Goal: Transaction & Acquisition: Purchase product/service

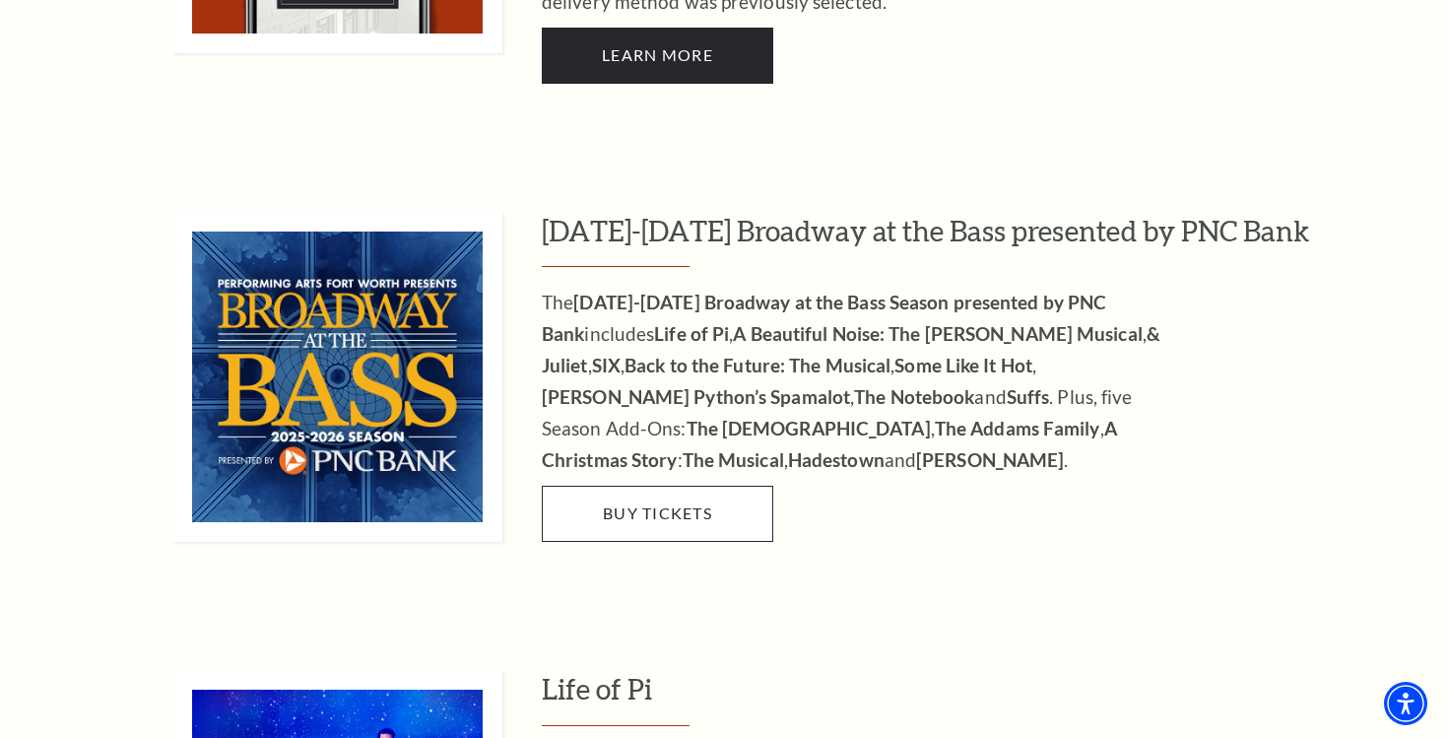
scroll to position [1742, 0]
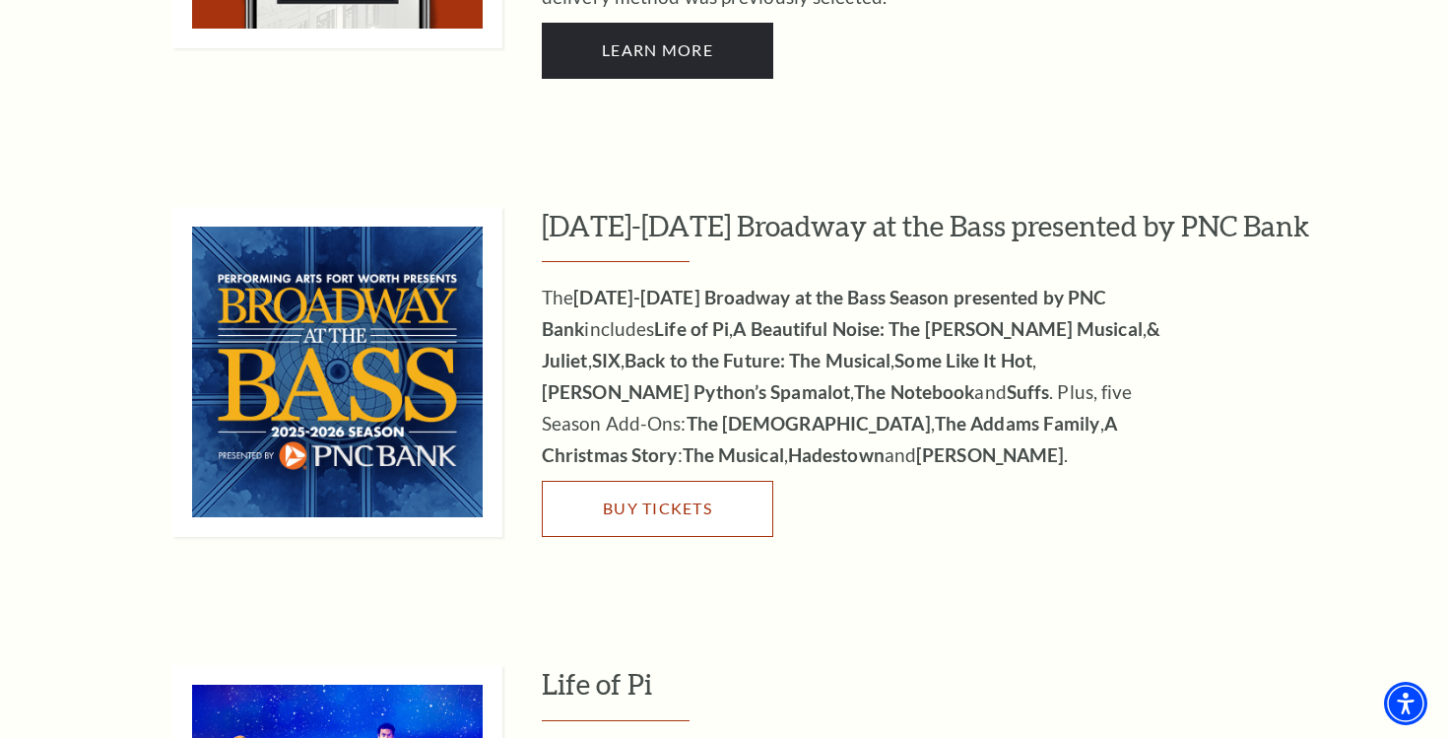
click at [725, 481] on link "Buy Tickets" at bounding box center [657, 508] width 231 height 55
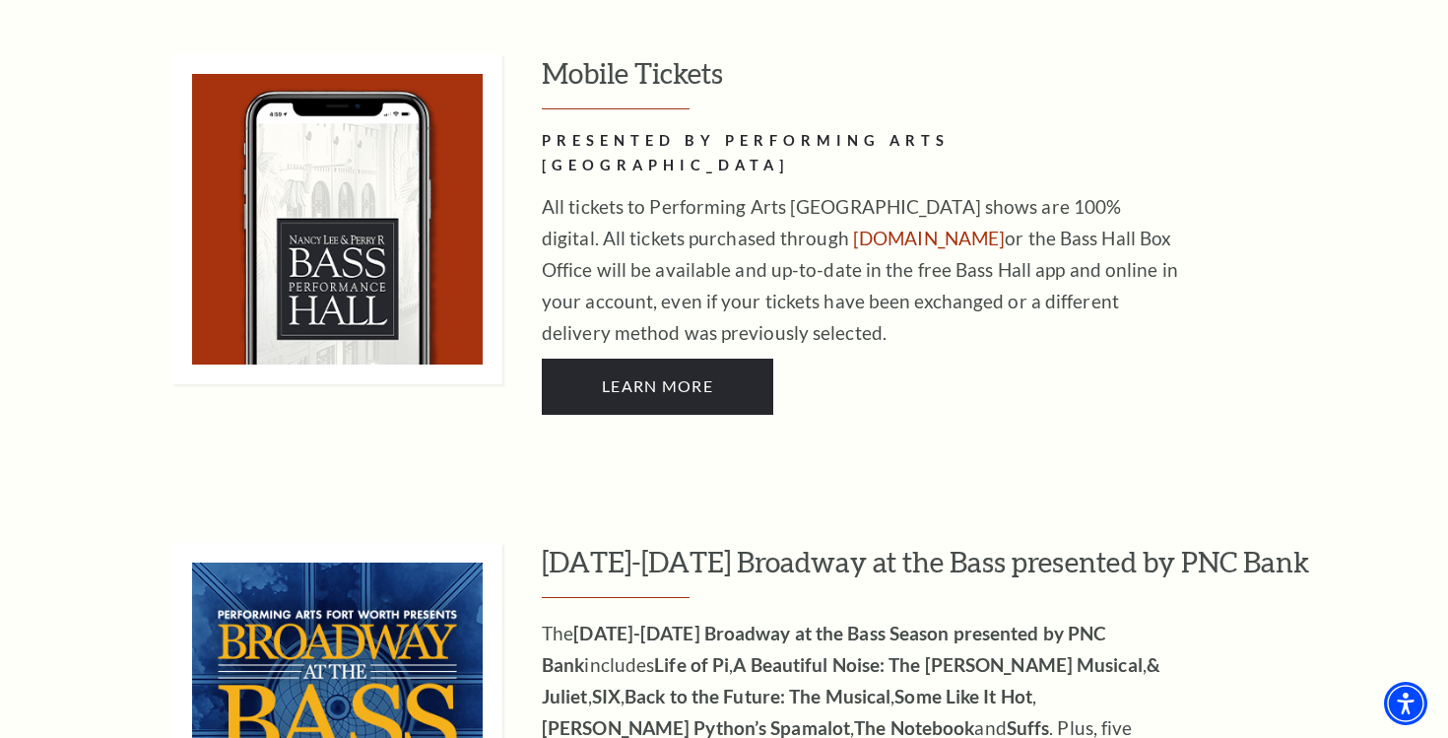
scroll to position [0, 0]
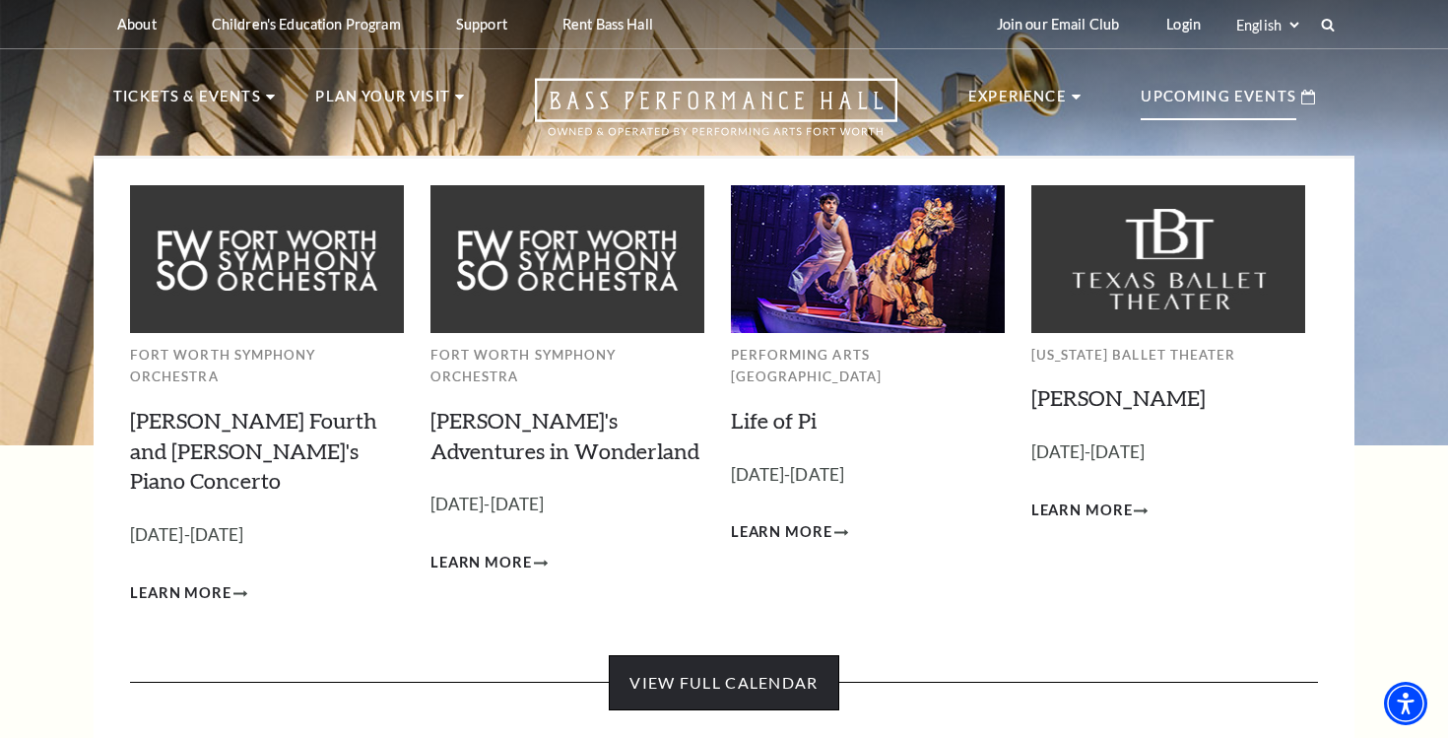
click at [794, 655] on link "View Full Calendar" at bounding box center [723, 682] width 229 height 55
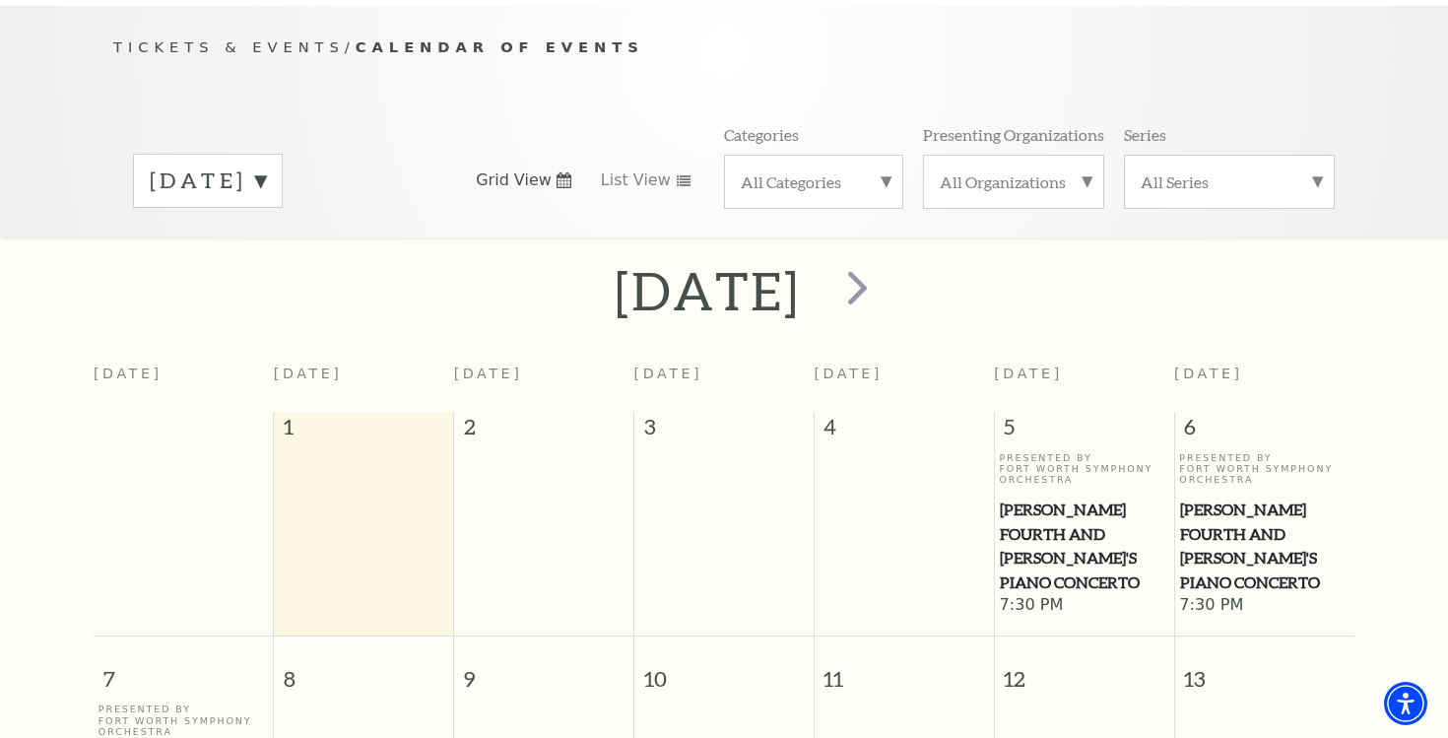
scroll to position [196, 0]
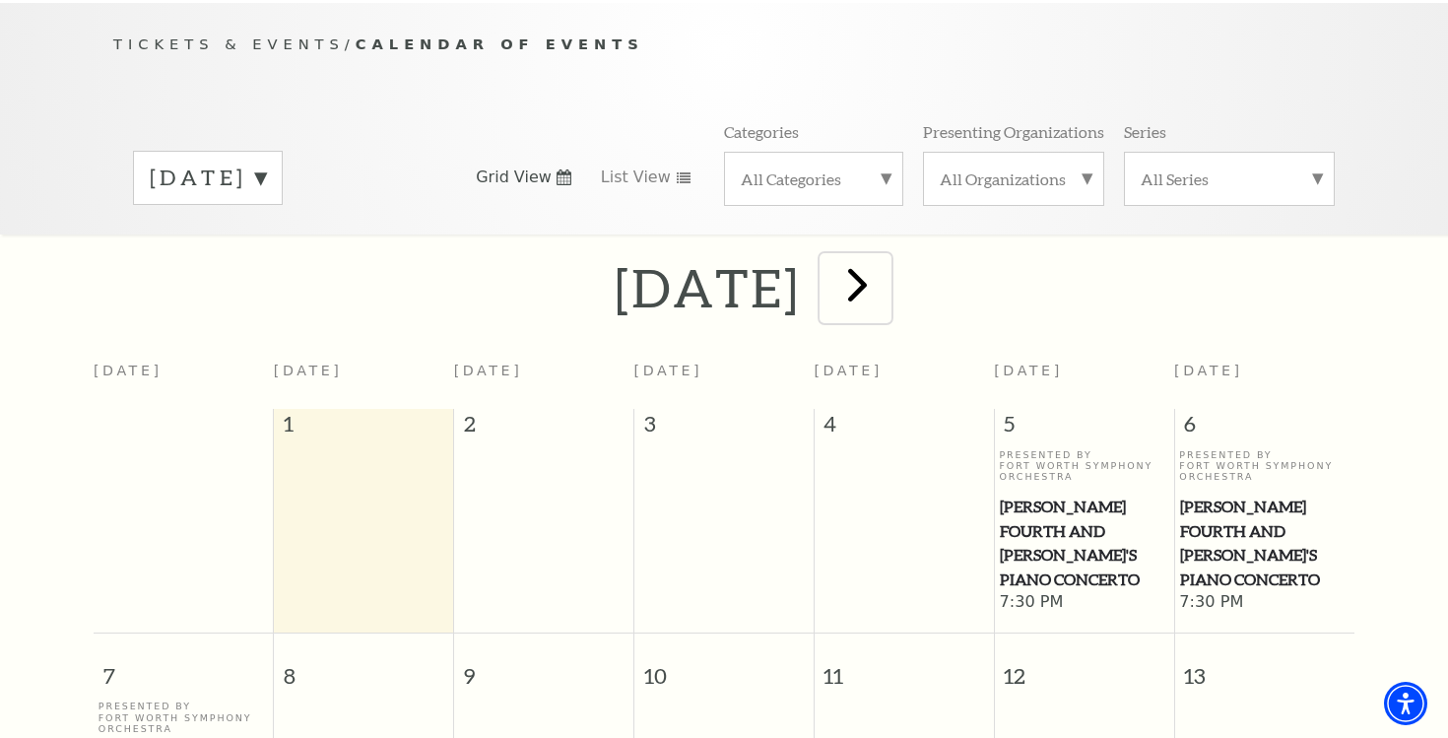
click at [885, 256] on span "next" at bounding box center [857, 284] width 56 height 56
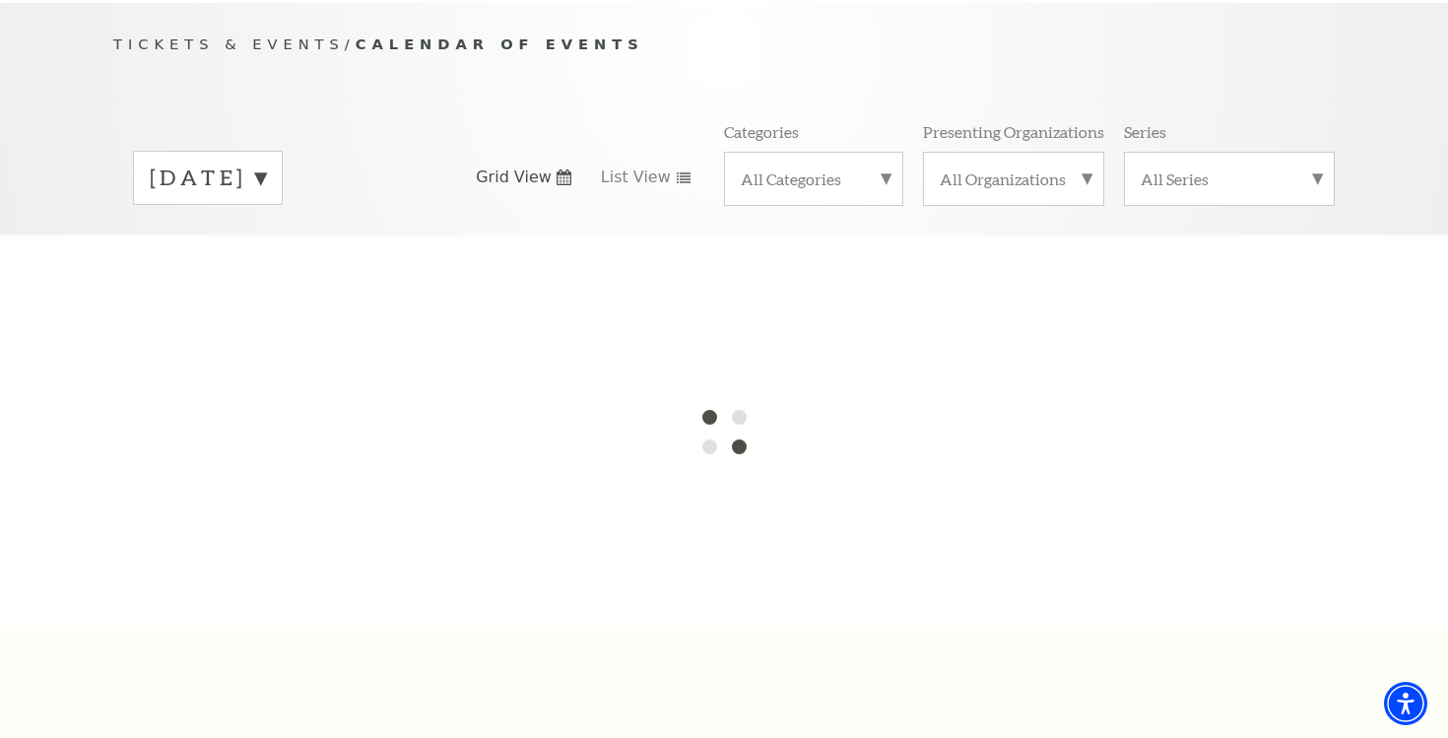
click at [283, 151] on div "September 2025" at bounding box center [208, 178] width 150 height 54
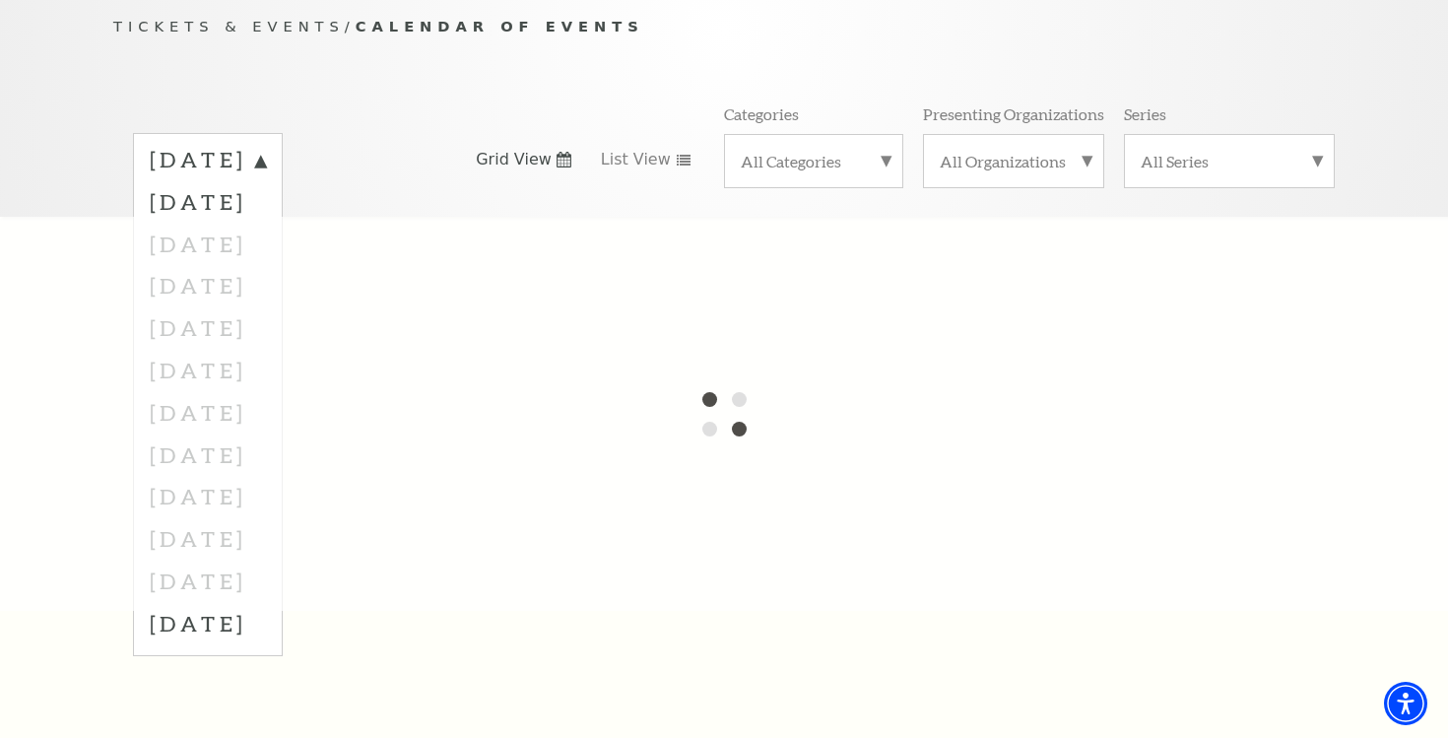
scroll to position [224, 0]
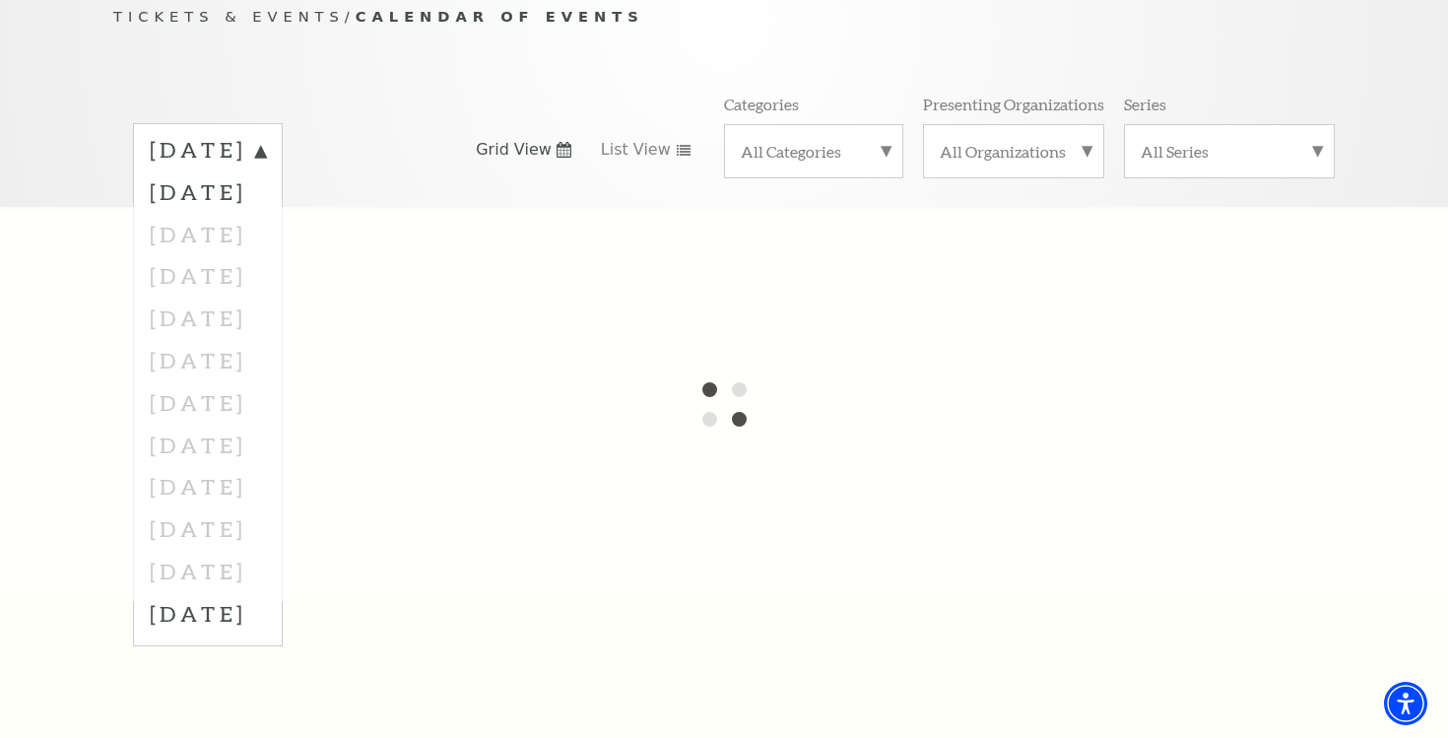
click at [271, 543] on div at bounding box center [724, 404] width 1448 height 394
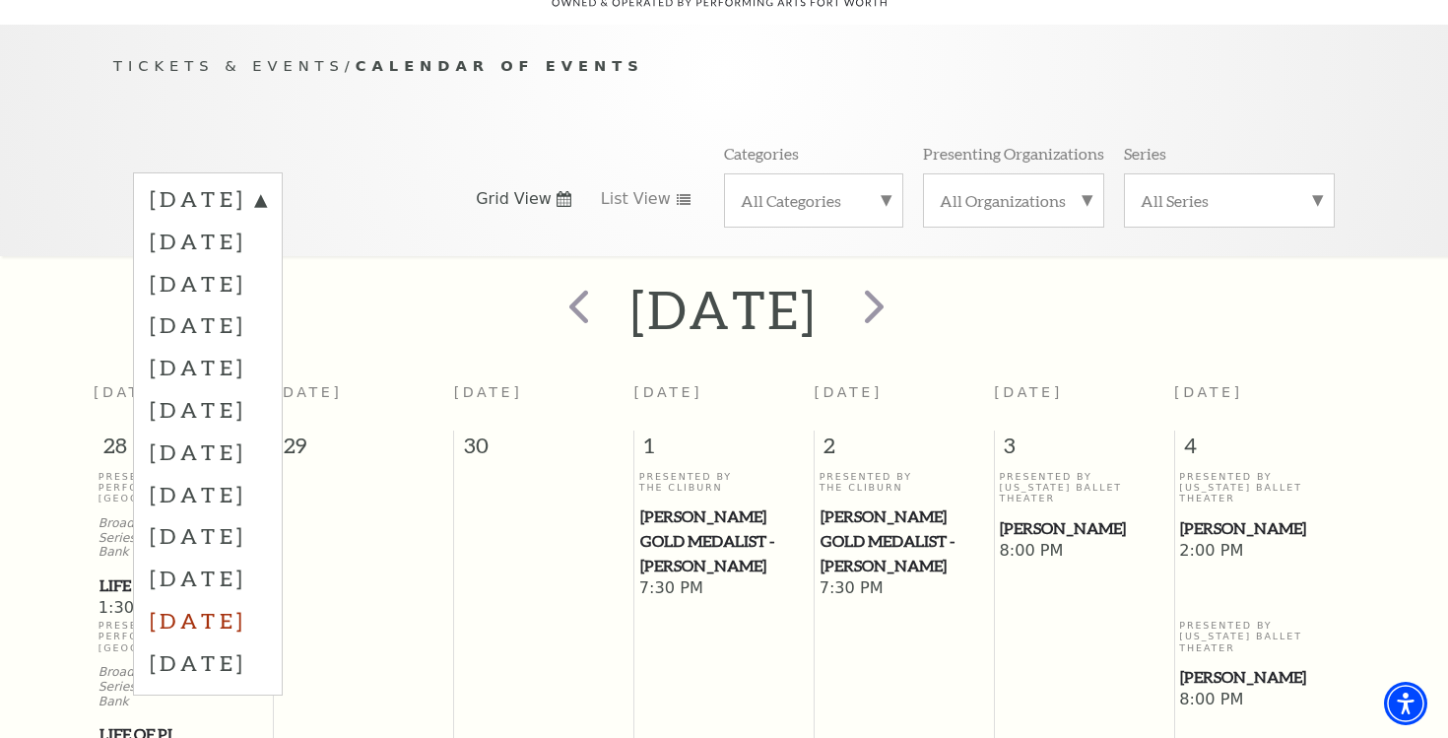
click at [218, 599] on label "July 2026" at bounding box center [208, 620] width 116 height 42
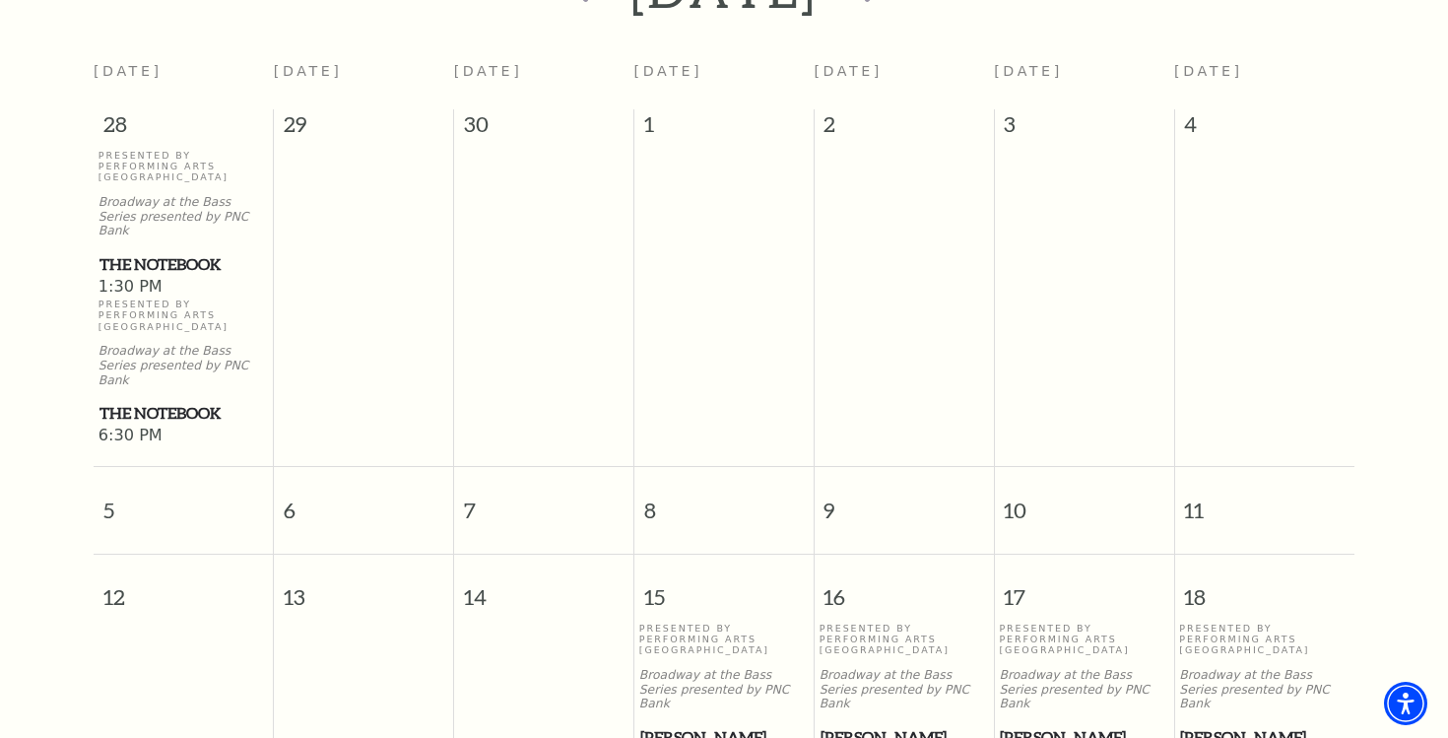
scroll to position [817, 0]
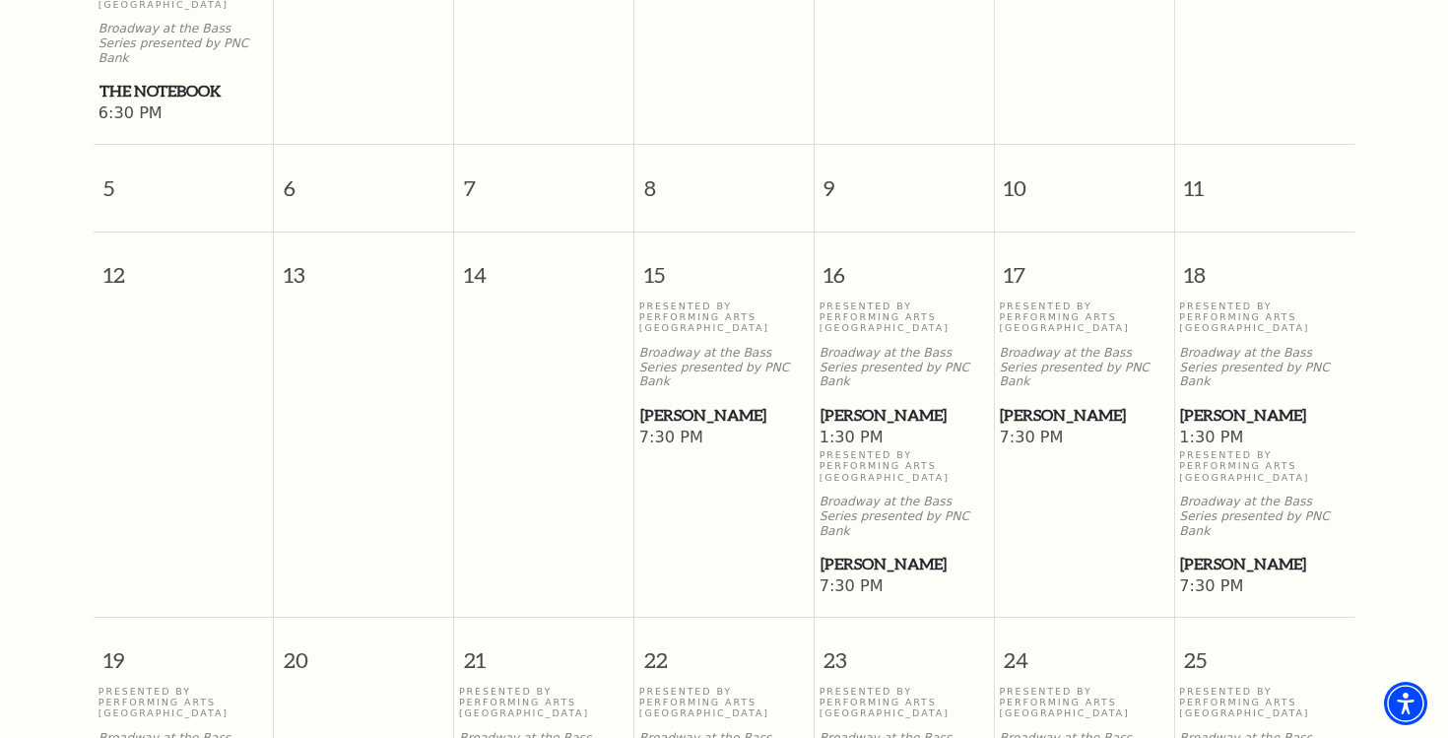
click at [712, 403] on span "[PERSON_NAME]" at bounding box center [723, 415] width 167 height 25
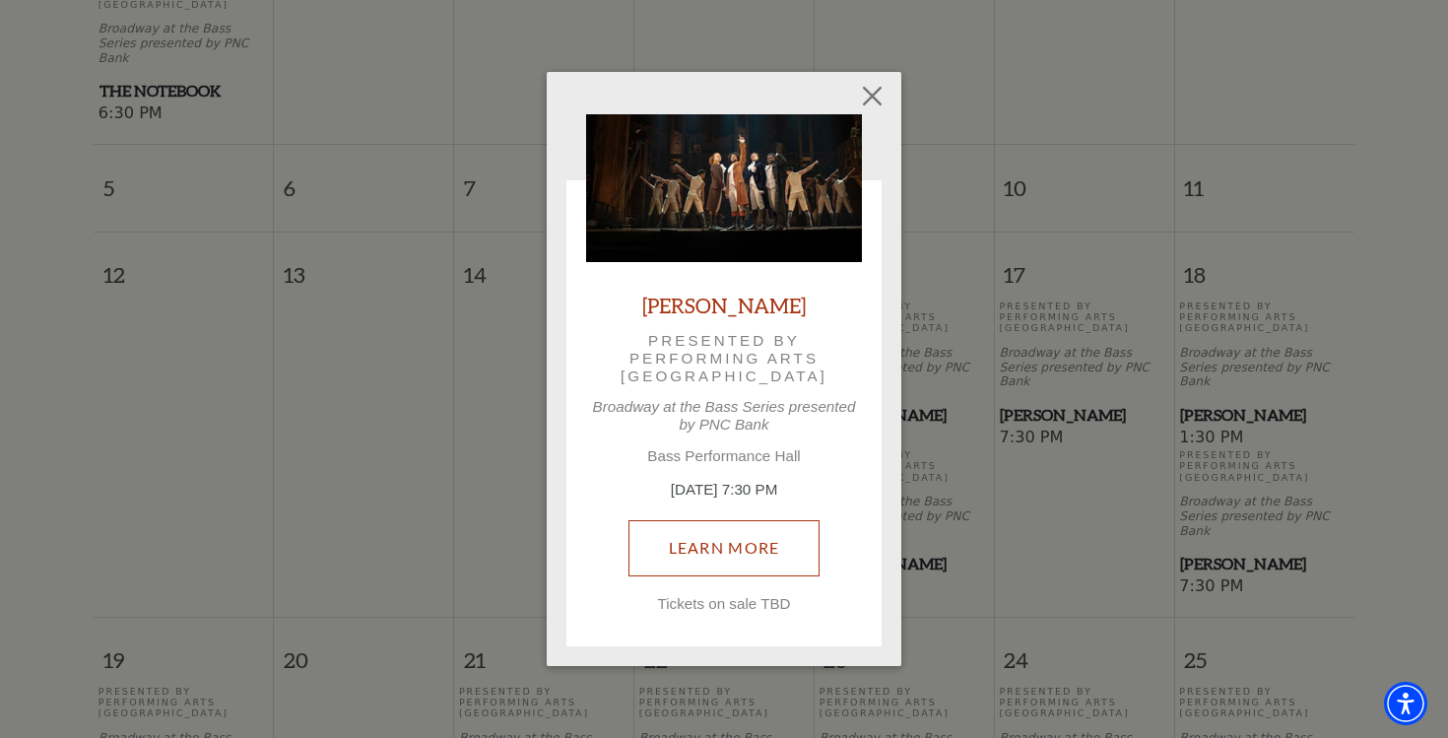
click at [704, 551] on link "Learn More" at bounding box center [724, 547] width 192 height 55
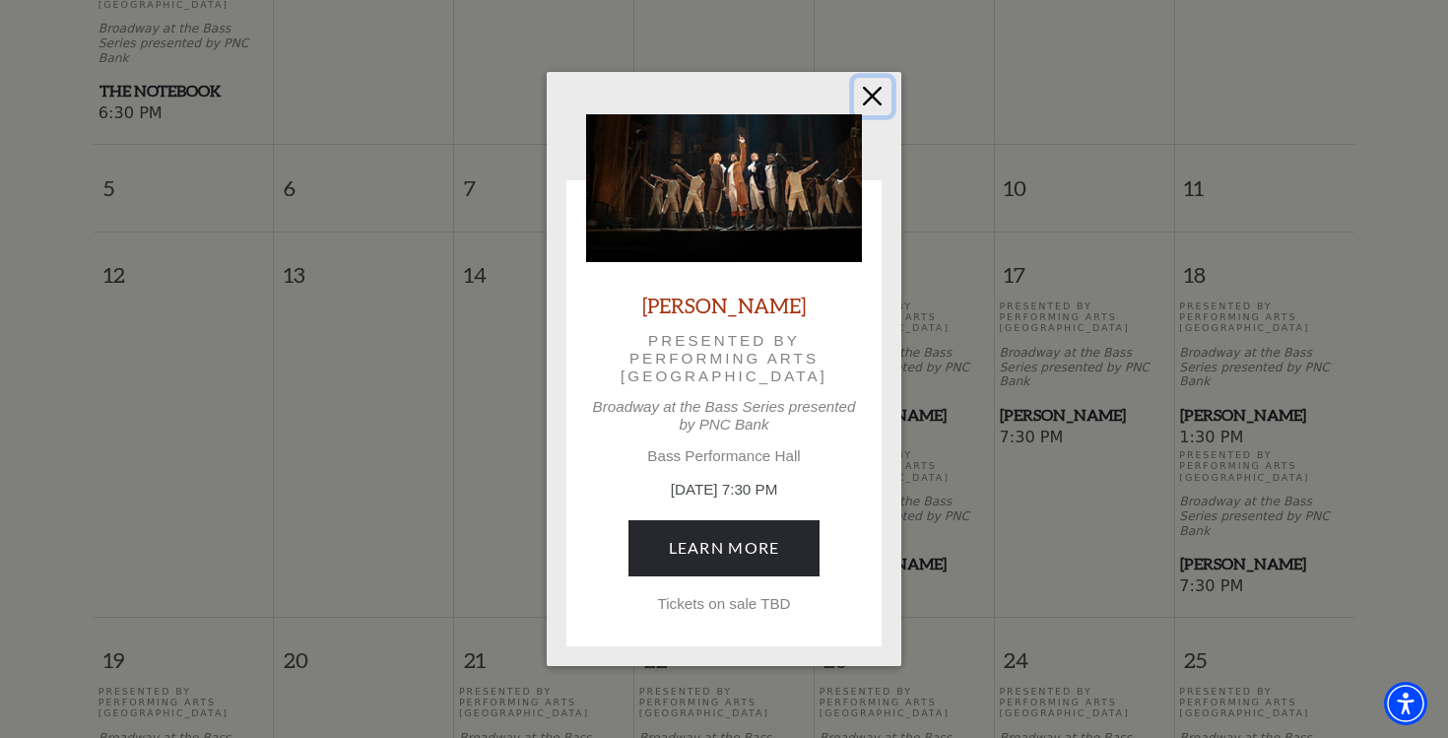
click at [869, 98] on button "Close" at bounding box center [872, 96] width 37 height 37
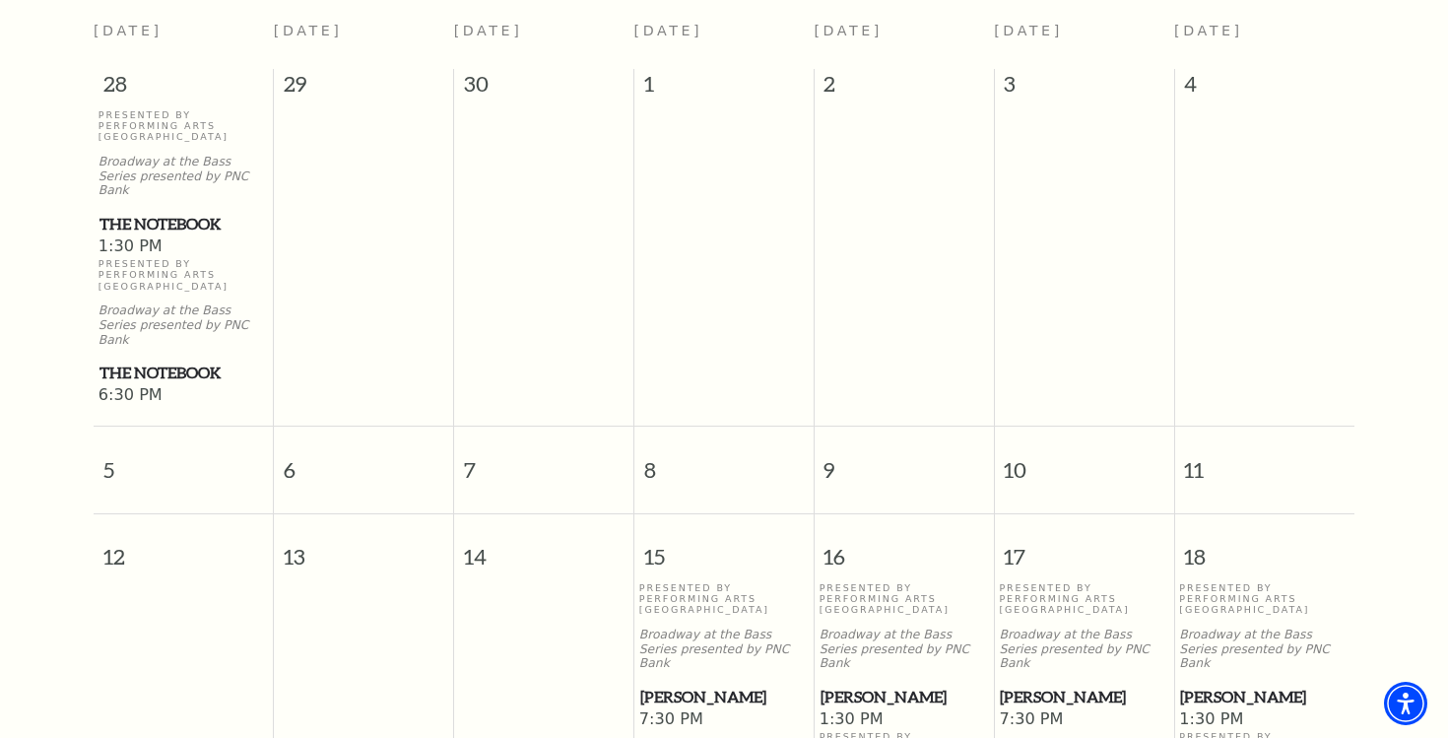
scroll to position [150, 0]
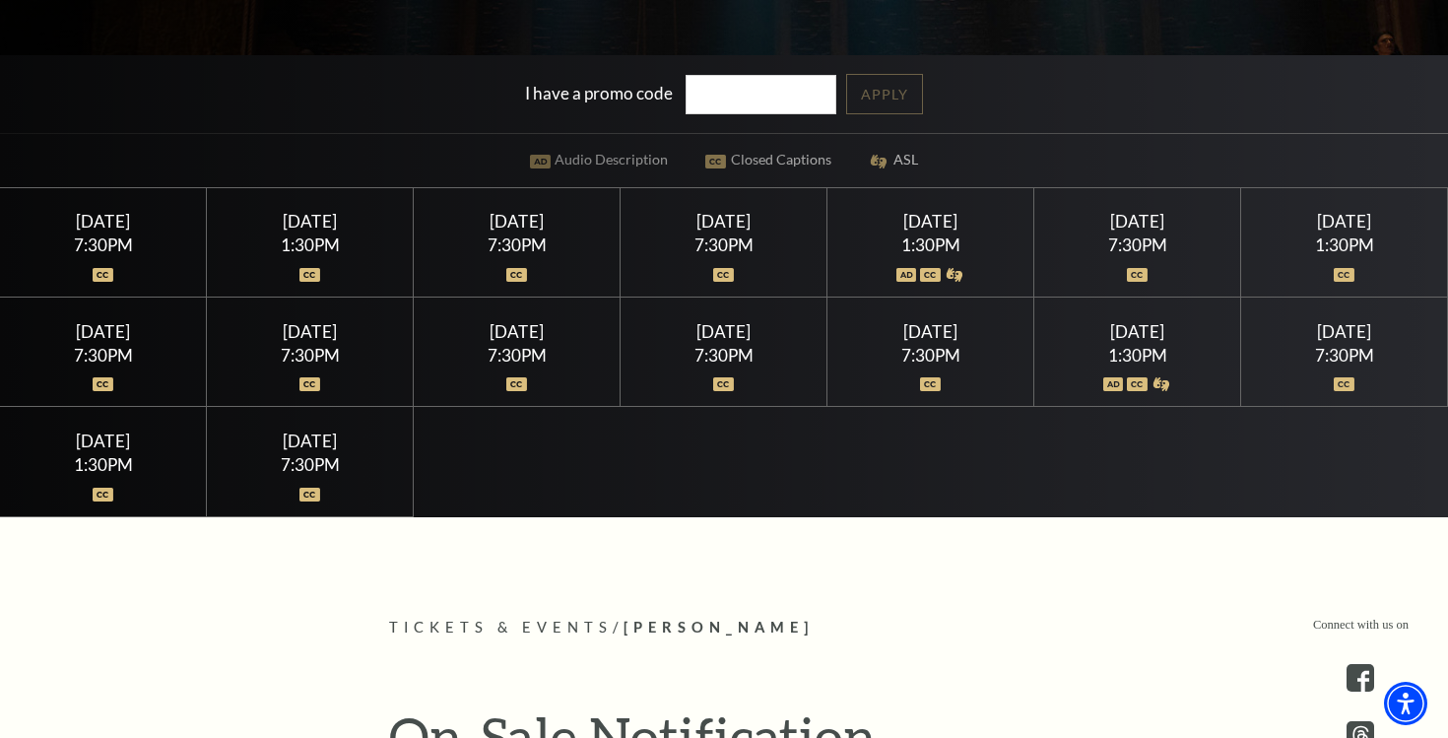
scroll to position [525, 0]
